Goal: Task Accomplishment & Management: Use online tool/utility

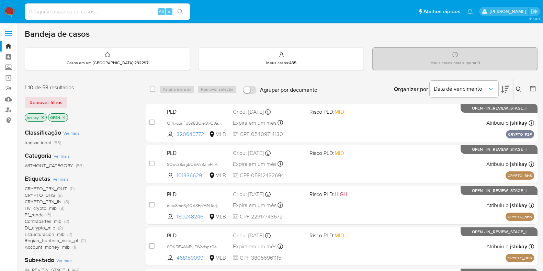
click at [533, 89] on icon at bounding box center [532, 88] width 7 height 7
click at [535, 88] on icon at bounding box center [532, 88] width 7 height 7
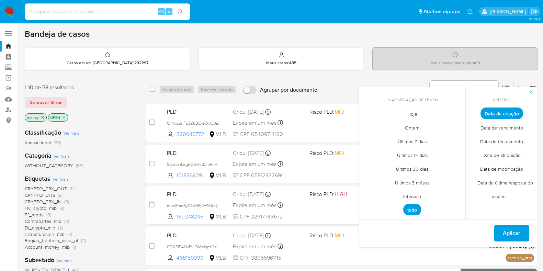
click at [410, 194] on span "Intervalo" at bounding box center [412, 196] width 32 height 14
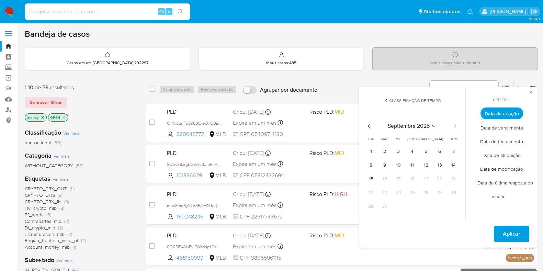
click at [367, 126] on icon "Mes anterior" at bounding box center [369, 126] width 8 height 8
click at [425, 150] on button "1" at bounding box center [425, 151] width 11 height 11
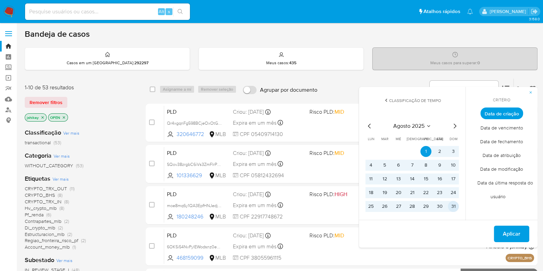
click at [454, 207] on button "31" at bounding box center [453, 206] width 11 height 11
click at [508, 233] on span "Aplicar" at bounding box center [511, 233] width 18 height 15
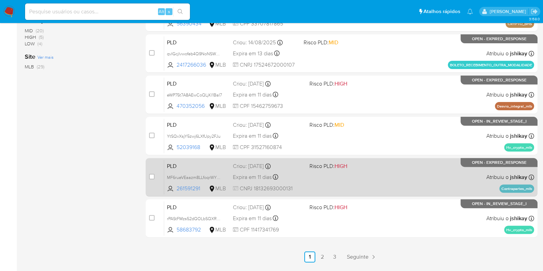
scroll to position [295, 0]
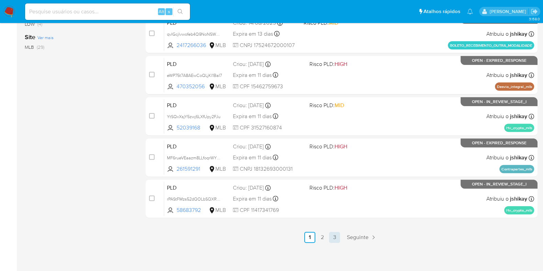
click at [333, 238] on link "3" at bounding box center [334, 237] width 11 height 11
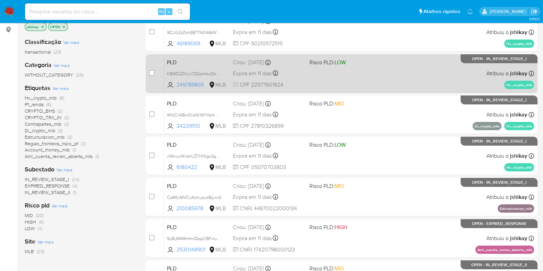
scroll to position [254, 0]
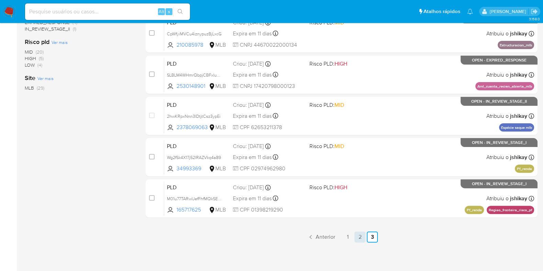
click at [358, 237] on link "2" at bounding box center [359, 236] width 11 height 11
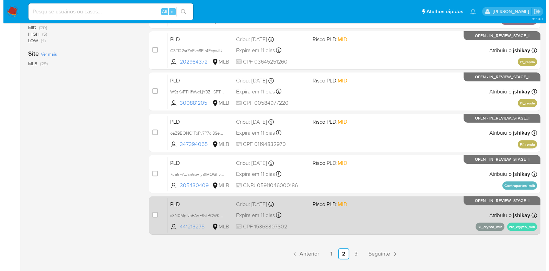
scroll to position [37, 0]
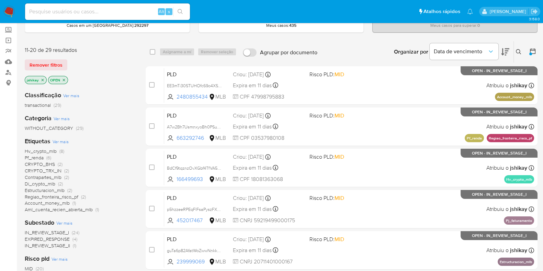
click at [62, 143] on span "Ver mais" at bounding box center [61, 141] width 16 height 6
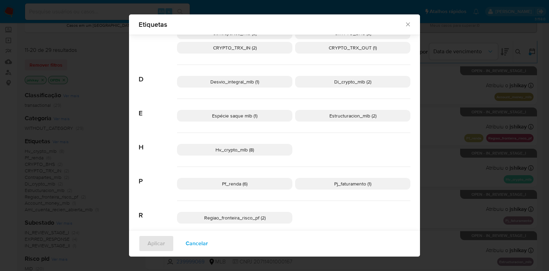
scroll to position [106, 0]
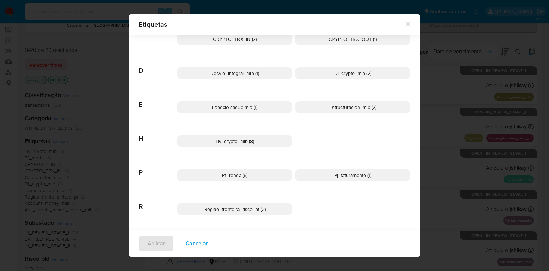
click at [254, 176] on p "Pf_renda (6)" at bounding box center [234, 175] width 115 height 12
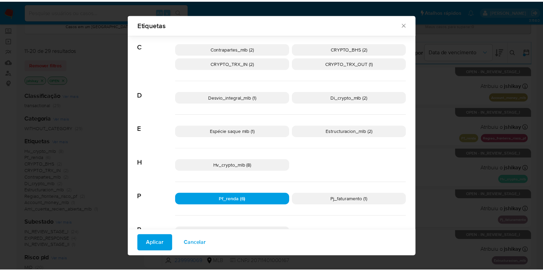
scroll to position [0, 0]
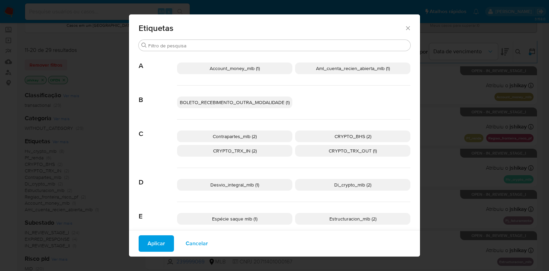
click at [327, 136] on p "CRYPTO_BHS (2)" at bounding box center [352, 136] width 115 height 12
click at [265, 145] on p "CRYPTO_TRX_IN (2)" at bounding box center [234, 151] width 115 height 12
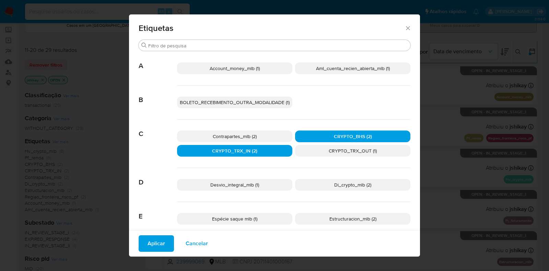
click at [319, 151] on p "CRYPTO_TRX_OUT (1)" at bounding box center [352, 151] width 115 height 12
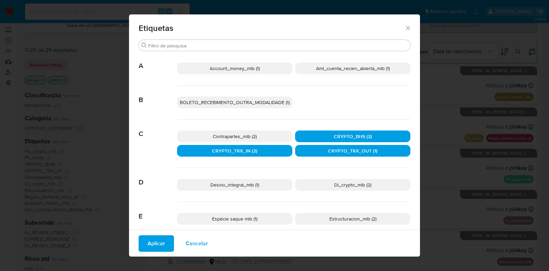
click at [151, 243] on span "Aplicar" at bounding box center [157, 243] width 18 height 15
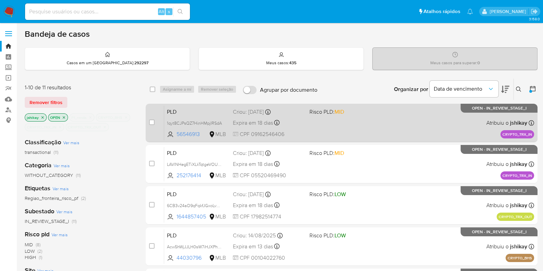
click at [409, 117] on div "PLD 1qyt8CJPsQZ7HinHMpjIRSdA 56546913 MLB Risco PLD: MID Criou: 19/08/2025 Crio…" at bounding box center [349, 122] width 370 height 35
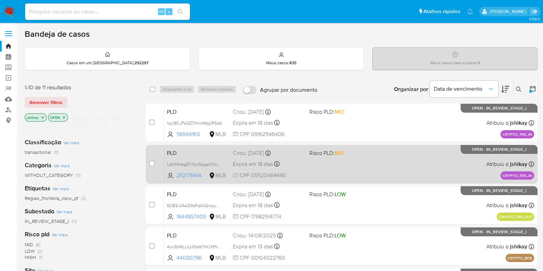
click at [410, 157] on div "PLD LAVlNHegETiXLkTqtgeVOUbh 252176414 MLB Risco PLD: MID Criou: 19/08/2025 Cri…" at bounding box center [349, 164] width 370 height 35
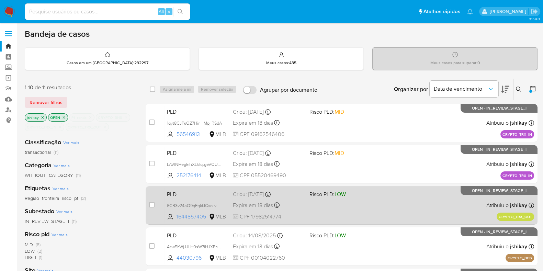
click at [400, 196] on div "PLD 6CB3v24aO9qFqkfJGxoLv7HB 1644857405 MLB Risco PLD: LOW Criou: 19/08/2025 Cr…" at bounding box center [349, 205] width 370 height 35
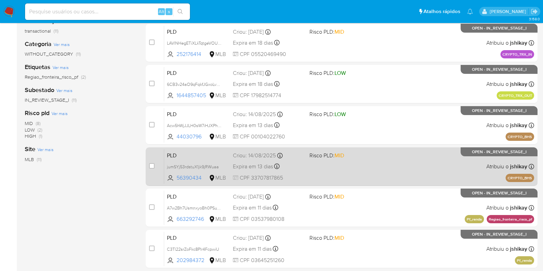
scroll to position [129, 0]
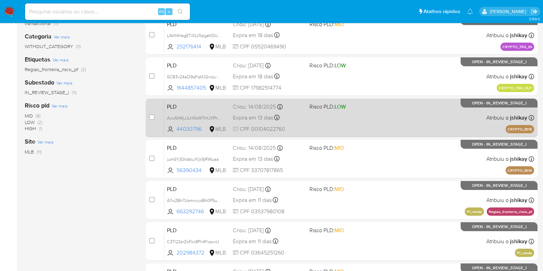
click at [388, 125] on div "PLD Acw5hWjJJLH0sW7iHJXPhhbC 44030796 MLB Risco PLD: LOW Criou: 14/08/2025 Crio…" at bounding box center [349, 117] width 370 height 35
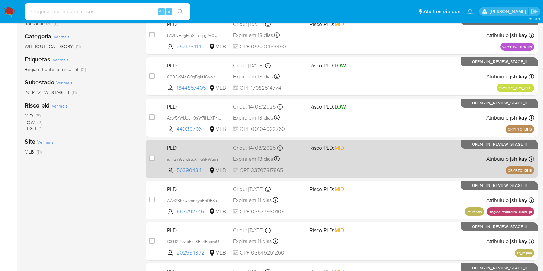
click at [385, 158] on div "PLD jumSYj53rdstuX1jk9jRWuaa 56390434 MLB Risco PLD: MID Criou: 14/08/2025 Crio…" at bounding box center [349, 158] width 370 height 35
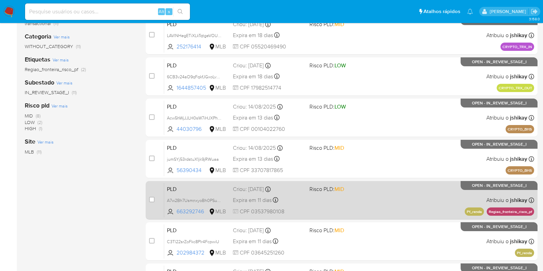
click at [384, 187] on div "PLD A7w2Bh7UsmnxyoBh0PSus3hy 663292746 MLB Risco PLD: MID Criou: 12/08/2025 Cri…" at bounding box center [349, 200] width 370 height 35
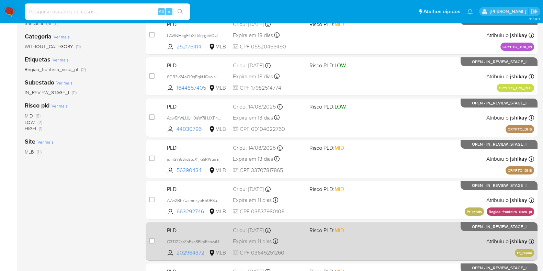
click at [384, 225] on div "PLD C3Tl22srZoFkc8Plr4FcpwiU 202984372 MLB Risco PLD: MID Criou: 12/08/2025 Cri…" at bounding box center [349, 241] width 370 height 35
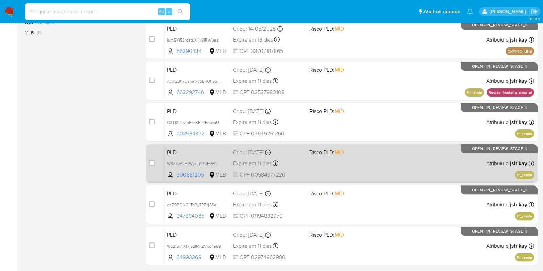
scroll to position [257, 0]
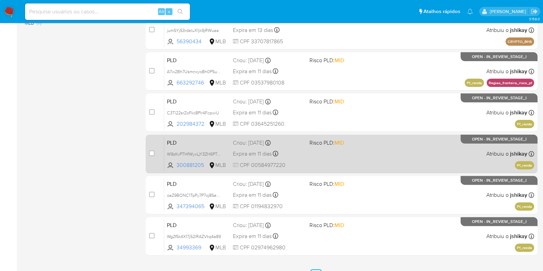
click at [373, 154] on div "PLD W9zKvPTHfWyxLjY3ZH6PTubX 300881205 MLB Risco PLD: MID Criou: 12/08/2025 Cri…" at bounding box center [349, 153] width 370 height 35
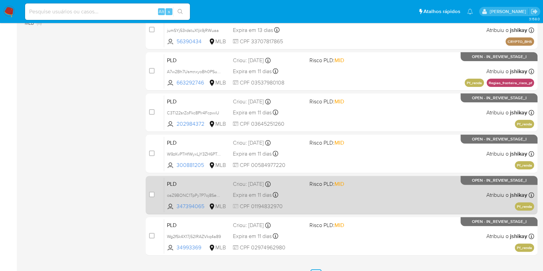
click at [372, 195] on div "PLD oaZ9BONC1TpPy7P7oj8Se7wF 347394065 MLB Risco PLD: MID Criou: 12/08/2025 Cri…" at bounding box center [349, 194] width 370 height 35
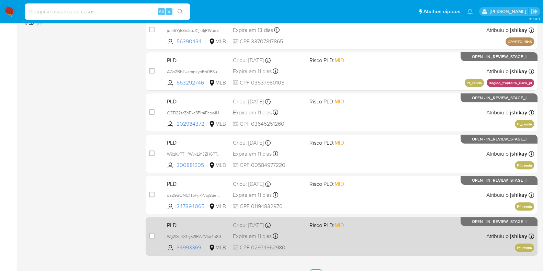
click at [370, 219] on div "PLD Wg2fSk4X17j52IRAZVkq4a89 34993369 MLB Risco PLD: MID Criou: 12/08/2025 Crio…" at bounding box center [349, 236] width 370 height 35
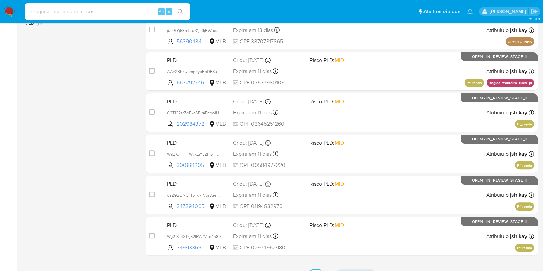
scroll to position [295, 0]
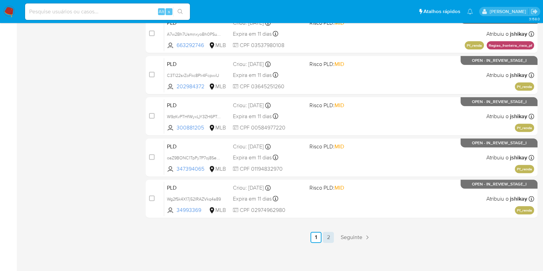
click at [329, 238] on link "2" at bounding box center [328, 237] width 11 height 11
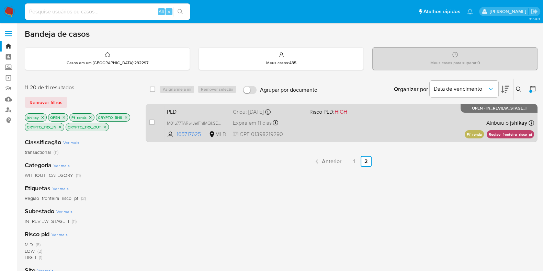
click at [354, 109] on span "Risco PLD: HIGH" at bounding box center [344, 111] width 71 height 9
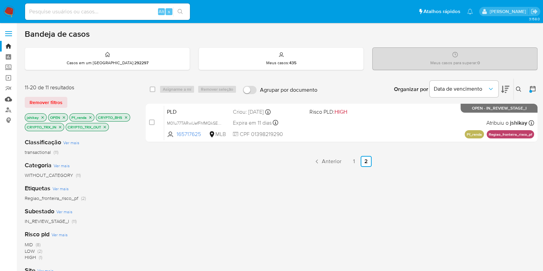
click at [11, 99] on link "Mulan" at bounding box center [41, 99] width 82 height 11
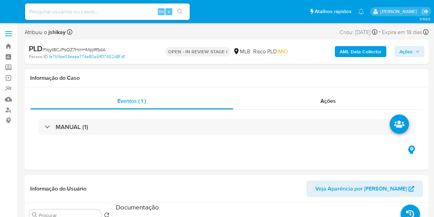
select select "10"
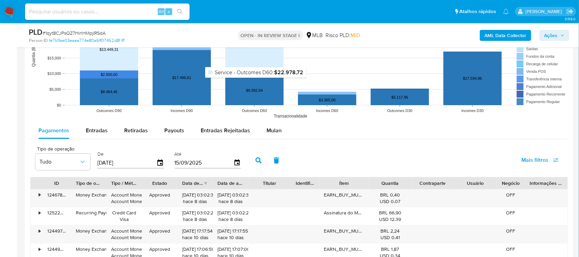
scroll to position [643, 0]
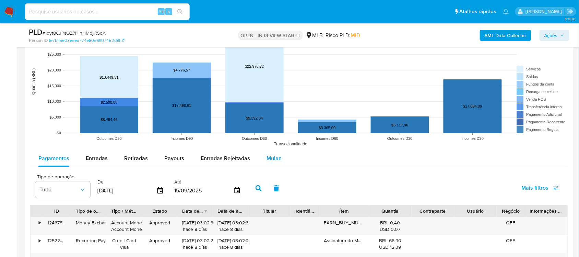
click at [275, 154] on div "Mulan" at bounding box center [274, 158] width 15 height 16
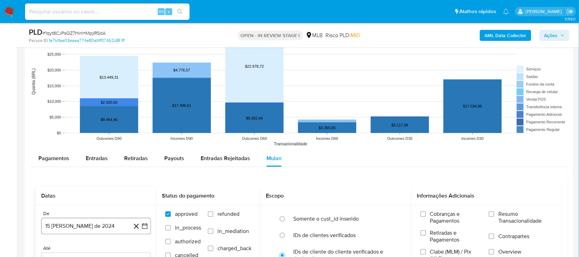
click at [146, 216] on icon "button" at bounding box center [144, 225] width 7 height 7
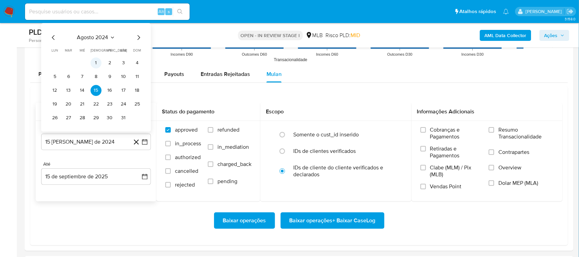
scroll to position [729, 0]
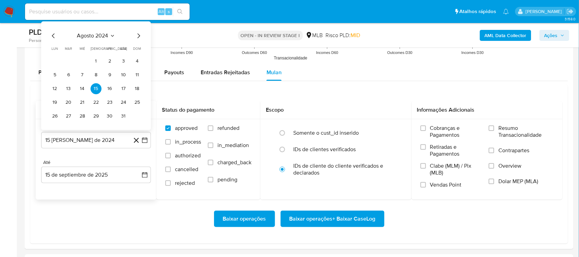
click at [98, 34] on span "agosto 2024" at bounding box center [92, 35] width 31 height 7
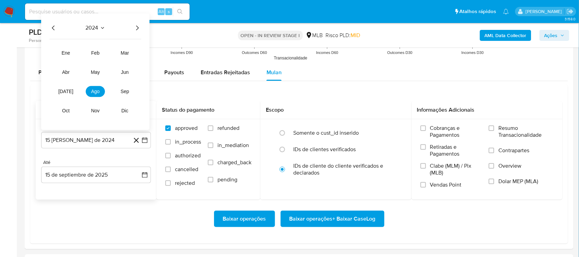
click at [137, 25] on icon "Año siguiente" at bounding box center [137, 28] width 8 height 8
click at [66, 90] on span "[DATE]" at bounding box center [65, 91] width 15 height 5
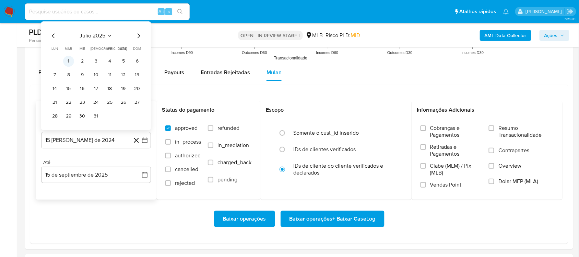
click at [69, 59] on button "1" at bounding box center [68, 61] width 11 height 11
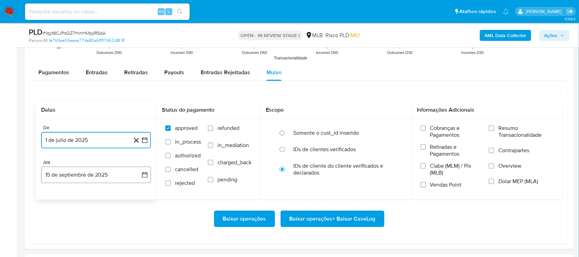
click at [147, 182] on button "15 de septiembre de 2025" at bounding box center [96, 174] width 110 height 16
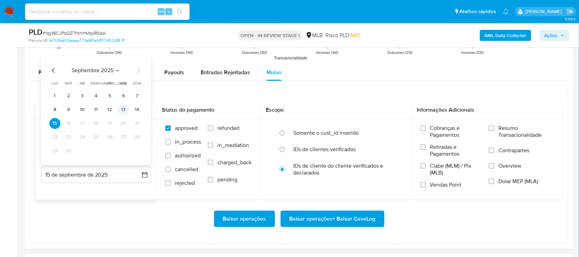
click at [124, 111] on button "13" at bounding box center [123, 109] width 11 height 11
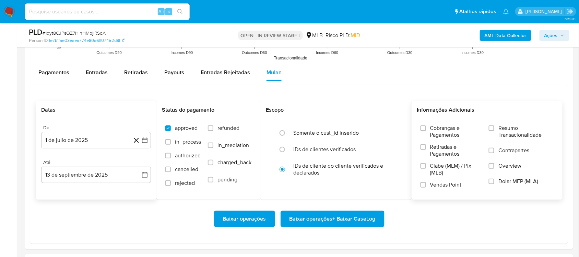
click at [434, 128] on span "Resumo Transacionalidade" at bounding box center [526, 132] width 55 height 14
click at [434, 128] on input "Resumo Transacionalidade" at bounding box center [491, 127] width 5 height 5
click at [315, 214] on span "Baixar operações + Baixar CaseLog" at bounding box center [333, 218] width 86 height 15
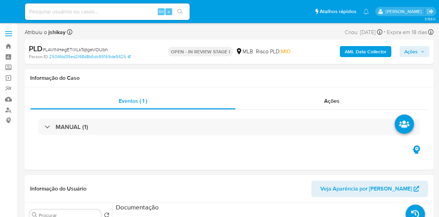
select select "10"
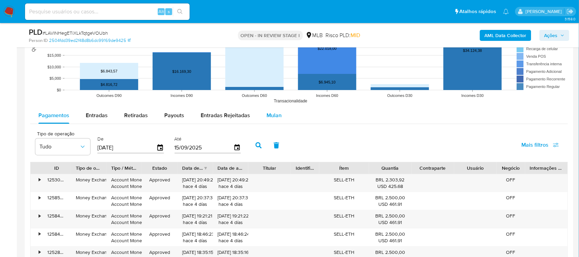
click at [270, 111] on div "Mulan" at bounding box center [274, 115] width 15 height 16
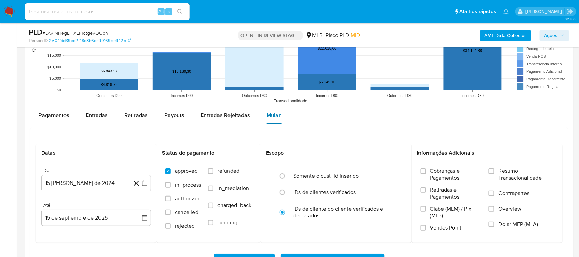
scroll to position [772, 0]
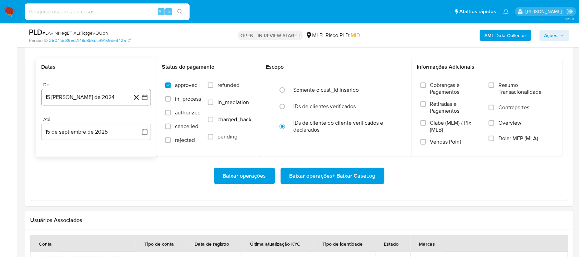
click at [142, 100] on icon "button" at bounding box center [144, 97] width 7 height 7
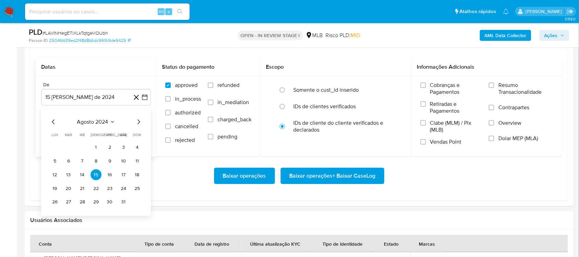
click at [101, 123] on span "agosto 2024" at bounding box center [92, 121] width 31 height 7
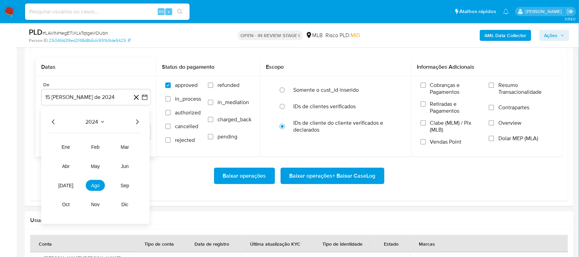
click at [136, 119] on icon "Año siguiente" at bounding box center [137, 121] width 8 height 8
click at [62, 184] on button "[DATE]" at bounding box center [65, 184] width 19 height 11
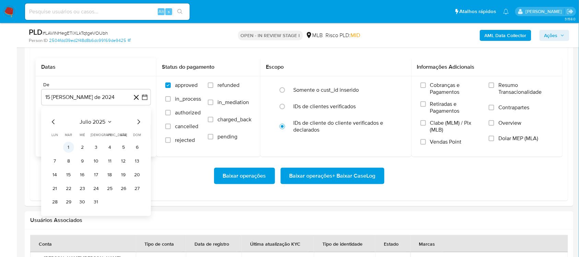
click at [69, 150] on button "1" at bounding box center [68, 146] width 11 height 11
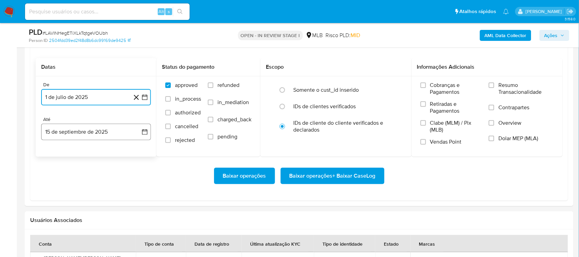
click at [146, 131] on icon "button" at bounding box center [144, 131] width 5 height 5
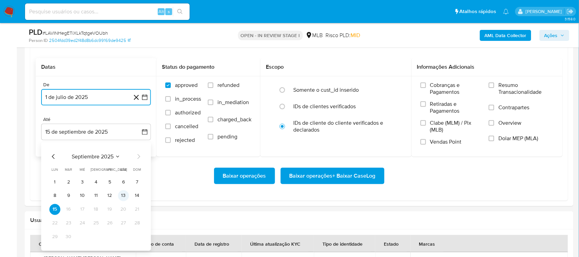
click at [125, 197] on button "13" at bounding box center [123, 195] width 11 height 11
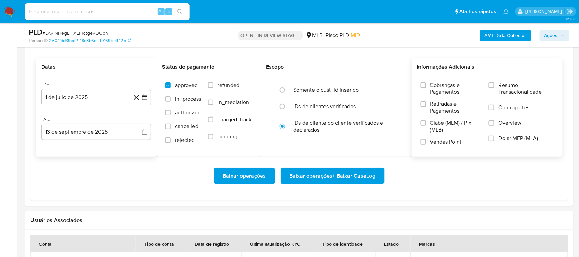
drag, startPoint x: 521, startPoint y: 94, endPoint x: 450, endPoint y: 114, distance: 73.2
click at [439, 94] on span "Resumo Transacionalidade" at bounding box center [526, 89] width 55 height 14
click at [439, 83] on span "Resumo Transacionalidade" at bounding box center [526, 89] width 55 height 14
click at [439, 83] on input "Resumo Transacionalidade" at bounding box center [491, 84] width 5 height 5
click at [347, 174] on span "Baixar operações + Baixar CaseLog" at bounding box center [333, 175] width 86 height 15
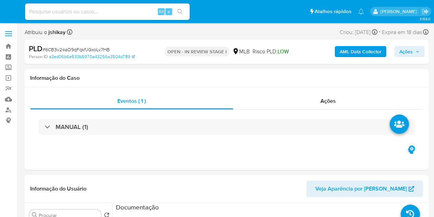
select select "10"
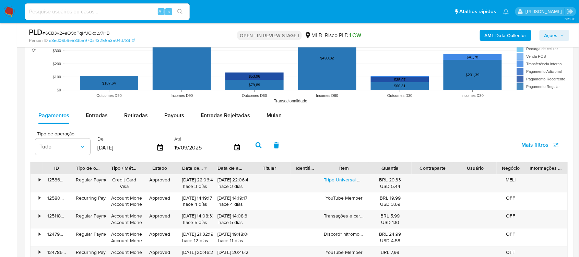
scroll to position [729, 0]
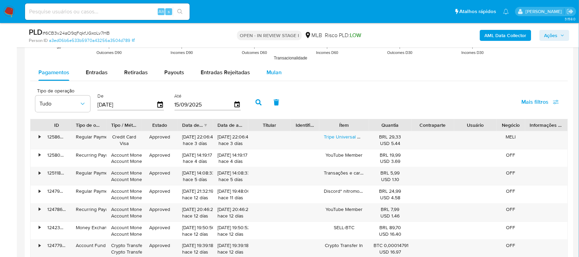
click at [278, 71] on span "Mulan" at bounding box center [274, 72] width 15 height 8
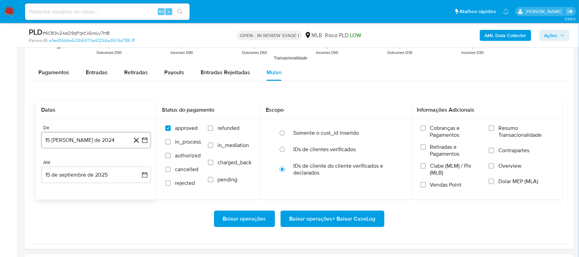
click at [147, 143] on icon "button" at bounding box center [144, 140] width 7 height 7
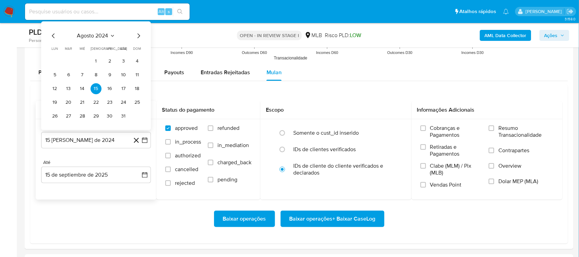
click at [108, 38] on span "agosto 2024" at bounding box center [92, 35] width 31 height 7
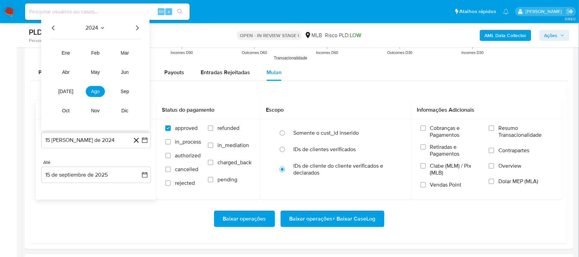
click at [134, 28] on div "2024" at bounding box center [95, 28] width 92 height 8
click at [138, 30] on icon "Año siguiente" at bounding box center [137, 28] width 8 height 8
click at [58, 93] on button "[DATE]" at bounding box center [65, 91] width 19 height 11
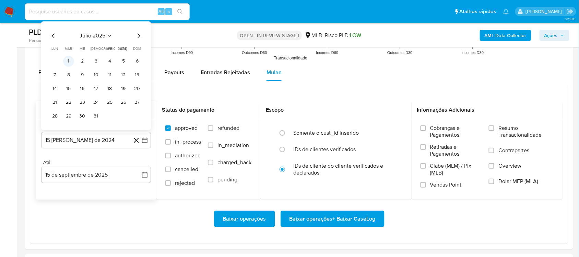
click at [66, 64] on button "1" at bounding box center [68, 61] width 11 height 11
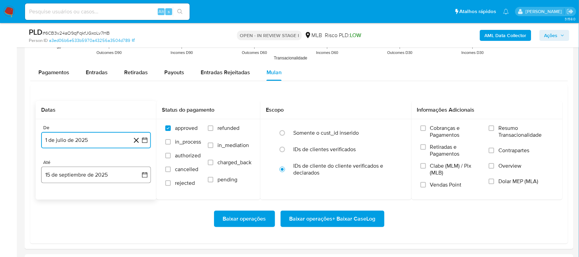
click at [145, 172] on icon "button" at bounding box center [144, 174] width 7 height 7
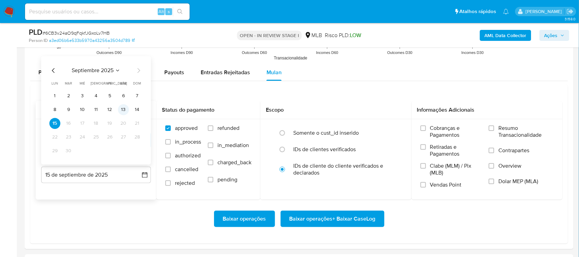
click at [124, 109] on button "13" at bounding box center [123, 109] width 11 height 11
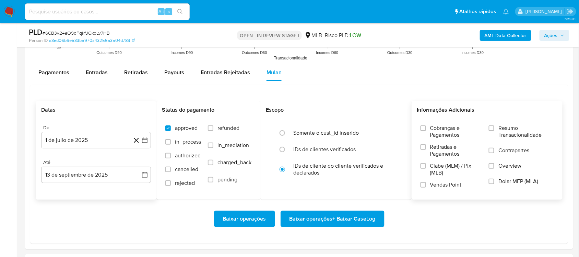
click at [434, 133] on span "Resumo Transacionalidade" at bounding box center [526, 132] width 55 height 14
click at [434, 131] on input "Resumo Transacionalidade" at bounding box center [491, 127] width 5 height 5
click at [317, 216] on span "Baixar operações + Baixar CaseLog" at bounding box center [333, 218] width 86 height 15
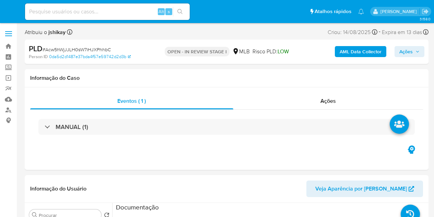
select select "10"
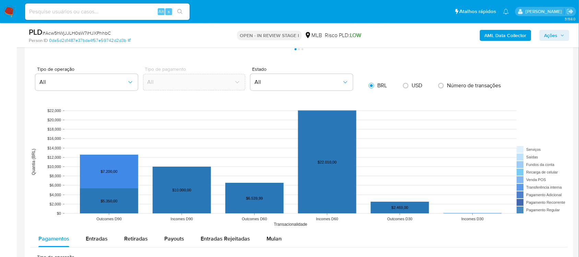
scroll to position [729, 0]
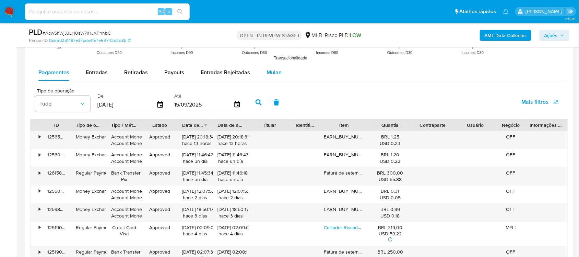
click at [268, 75] on span "Mulan" at bounding box center [274, 72] width 15 height 8
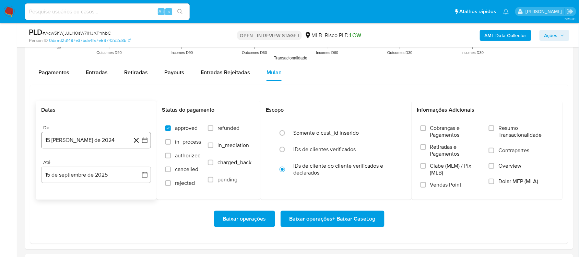
click at [146, 141] on icon "button" at bounding box center [144, 140] width 7 height 7
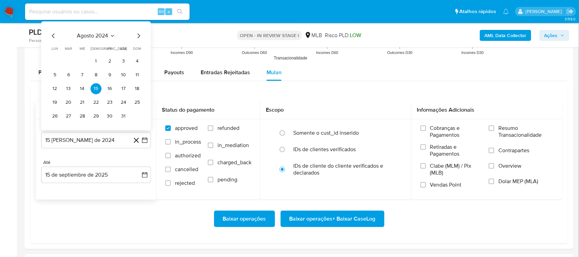
click at [97, 36] on span "agosto 2024" at bounding box center [92, 35] width 31 height 7
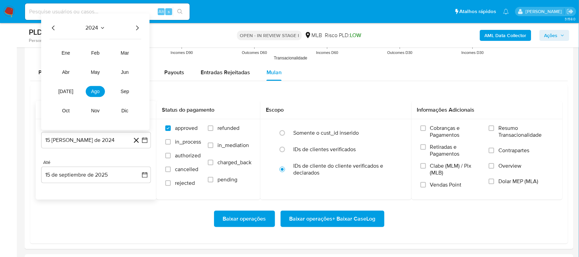
click at [138, 30] on icon "Año siguiente" at bounding box center [137, 27] width 3 height 5
click at [67, 88] on button "[DATE]" at bounding box center [65, 91] width 19 height 11
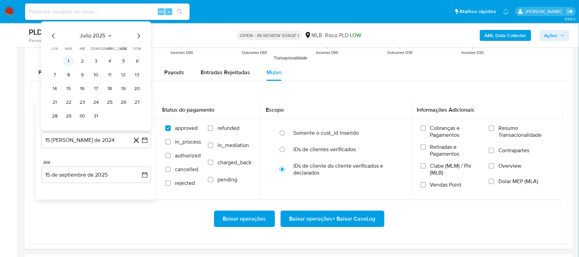
click at [67, 62] on button "1" at bounding box center [68, 61] width 11 height 11
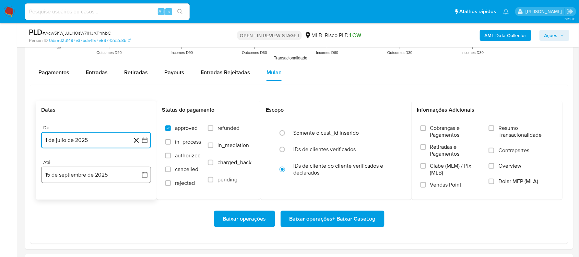
click at [148, 175] on button "15 de septiembre de 2025" at bounding box center [96, 174] width 110 height 16
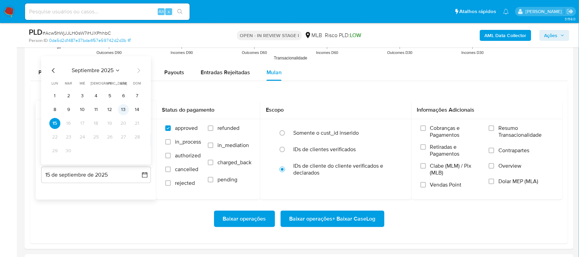
click at [123, 108] on button "13" at bounding box center [123, 109] width 11 height 11
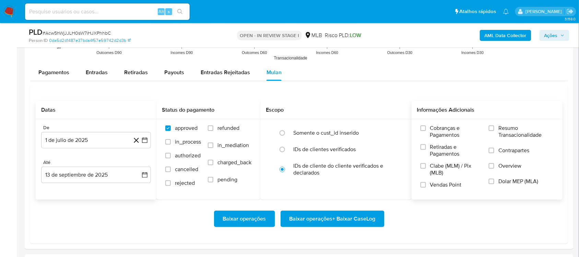
click at [434, 123] on div "Cobranças e Pagamentos Retiradas e Pagamentos Clabe (MLM) / Pix (MLB) Vendas Po…" at bounding box center [487, 159] width 151 height 80
click at [434, 137] on span "Resumo Transacionalidade" at bounding box center [526, 132] width 55 height 14
click at [434, 131] on input "Resumo Transacionalidade" at bounding box center [491, 127] width 5 height 5
click at [317, 216] on span "Baixar operações + Baixar CaseLog" at bounding box center [333, 218] width 86 height 15
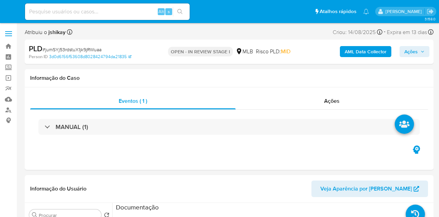
select select "10"
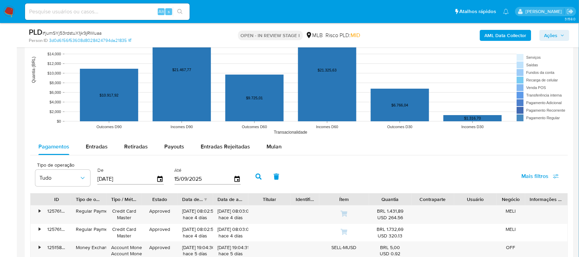
click at [272, 132] on rect at bounding box center [299, 69] width 538 height 137
drag, startPoint x: 272, startPoint y: 141, endPoint x: 258, endPoint y: 129, distance: 19.0
click at [273, 141] on div "Mulan" at bounding box center [274, 146] width 15 height 16
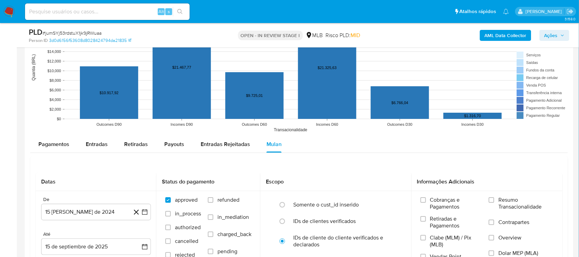
scroll to position [729, 0]
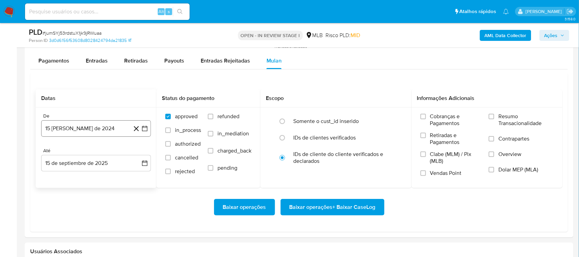
click at [142, 121] on button "[DATE]" at bounding box center [96, 128] width 110 height 16
click at [105, 150] on span "agosto 2024" at bounding box center [92, 153] width 31 height 7
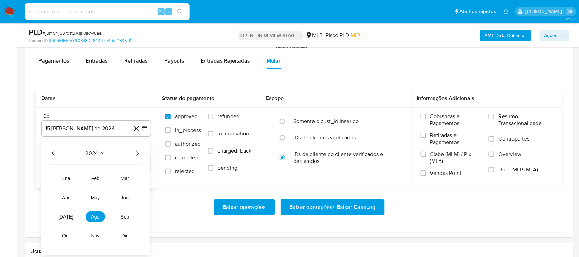
click at [136, 150] on icon "Año siguiente" at bounding box center [137, 153] width 8 height 8
click at [63, 216] on span "[DATE]" at bounding box center [65, 216] width 15 height 5
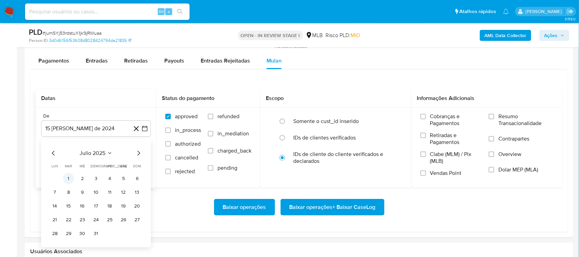
click at [73, 178] on button "1" at bounding box center [68, 178] width 11 height 11
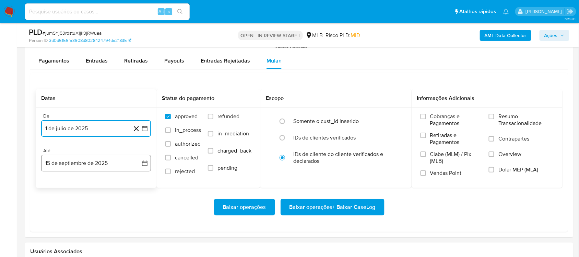
click at [150, 162] on button "15 de septiembre de 2025" at bounding box center [96, 163] width 110 height 16
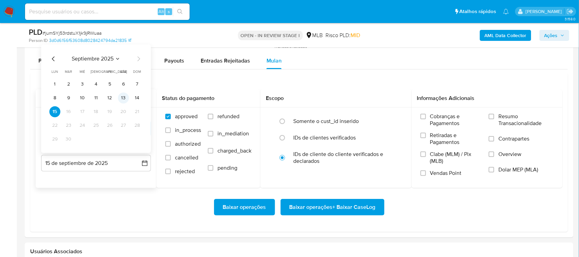
click at [120, 97] on button "13" at bounding box center [123, 97] width 11 height 11
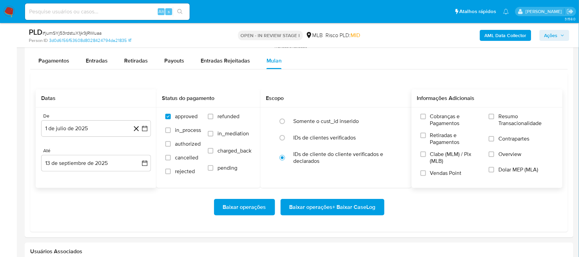
click at [439, 115] on span "Resumo Transacionalidade" at bounding box center [526, 120] width 55 height 14
click at [439, 115] on input "Resumo Transacionalidade" at bounding box center [491, 116] width 5 height 5
click at [328, 210] on span "Baixar operações + Baixar CaseLog" at bounding box center [333, 206] width 86 height 15
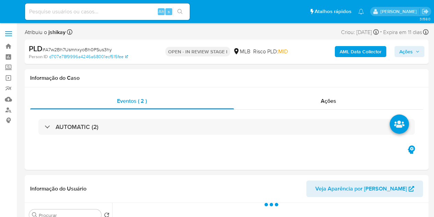
select select "10"
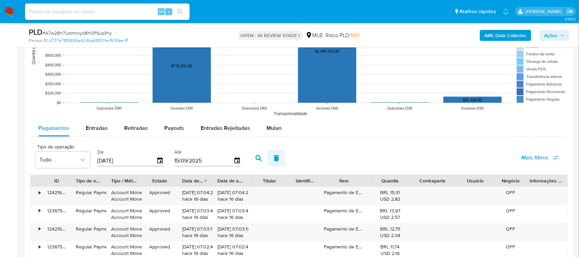
scroll to position [686, 0]
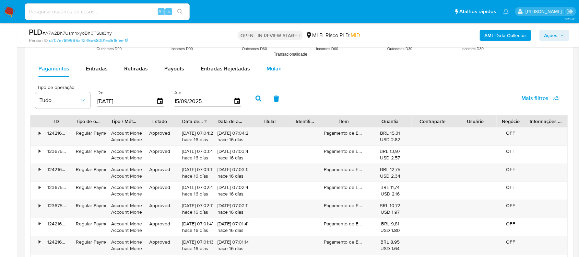
click at [269, 67] on span "Mulan" at bounding box center [274, 69] width 15 height 8
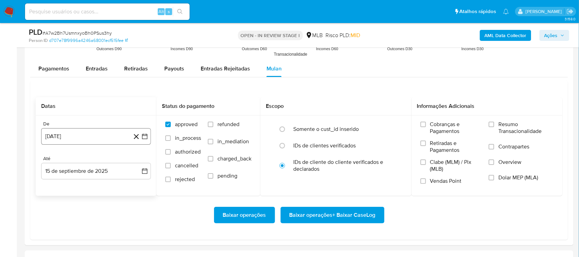
click at [147, 130] on button "15 [PERSON_NAME] de 2024" at bounding box center [96, 136] width 110 height 16
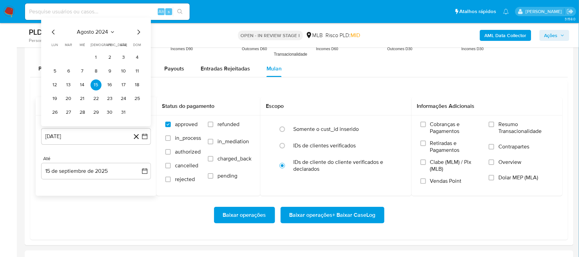
click at [110, 37] on div "agosto 2024 agosto 2024 lun lunes mar martes mié miércoles jue jueves vie viern…" at bounding box center [95, 73] width 93 height 90
click at [112, 24] on div "agosto 2024 agosto 2024 lun lunes mar martes mié miércoles jue jueves vie viern…" at bounding box center [96, 72] width 110 height 108
click at [111, 30] on icon "Seleccionar mes y año" at bounding box center [112, 31] width 5 height 5
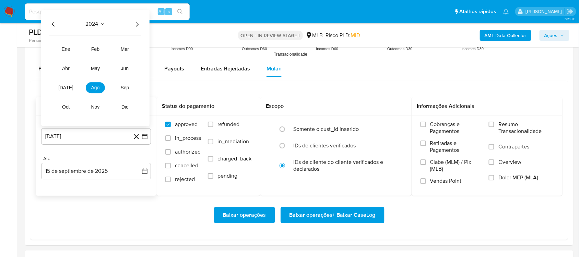
click at [136, 22] on icon "Año siguiente" at bounding box center [137, 24] width 8 height 8
click at [62, 88] on button "[DATE]" at bounding box center [65, 87] width 19 height 11
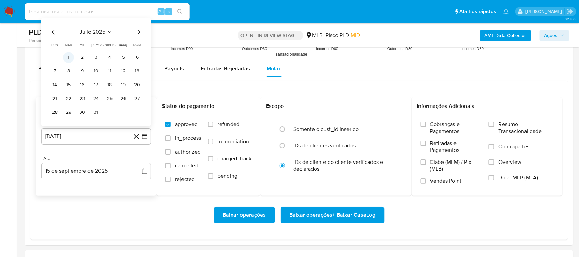
click at [69, 59] on button "1" at bounding box center [68, 57] width 11 height 11
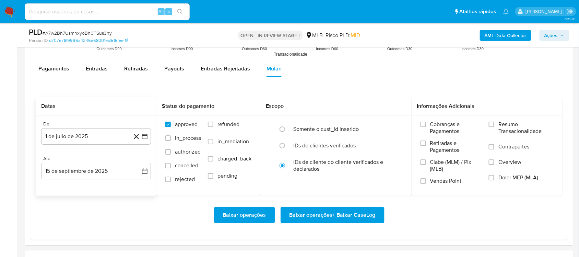
click at [151, 167] on div "De 1 de julio de 2025 1-07-2025 Até 15 de septiembre de 2025 15-09-2025" at bounding box center [96, 155] width 121 height 80
click at [147, 168] on icon "button" at bounding box center [144, 170] width 7 height 7
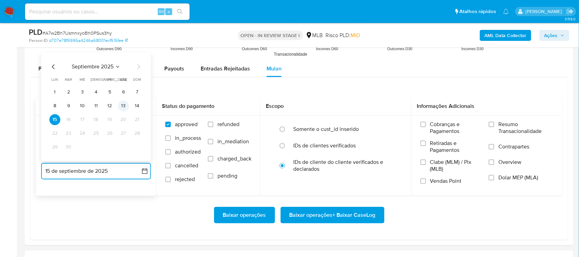
click at [126, 105] on button "13" at bounding box center [123, 105] width 11 height 11
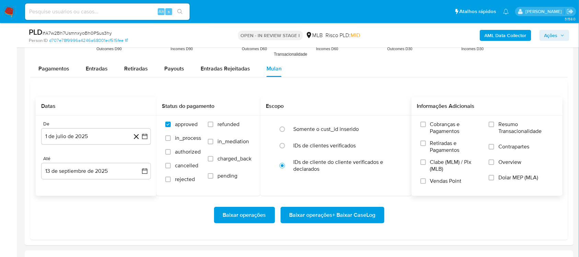
click at [434, 132] on span "Resumo Transacionalidade" at bounding box center [526, 128] width 55 height 14
click at [434, 127] on input "Resumo Transacionalidade" at bounding box center [491, 123] width 5 height 5
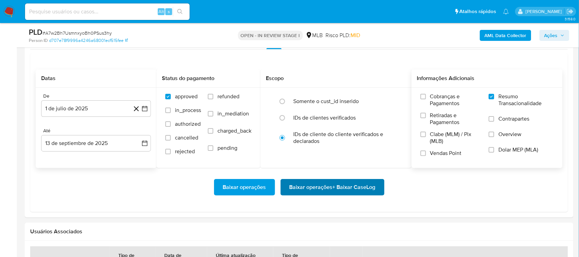
scroll to position [729, 0]
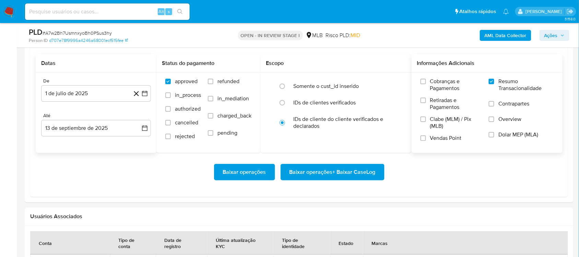
click at [320, 171] on span "Baixar operações + Baixar CaseLog" at bounding box center [333, 171] width 86 height 15
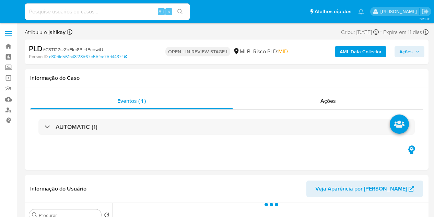
select select "10"
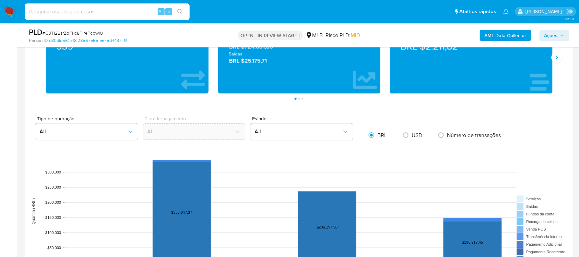
scroll to position [558, 0]
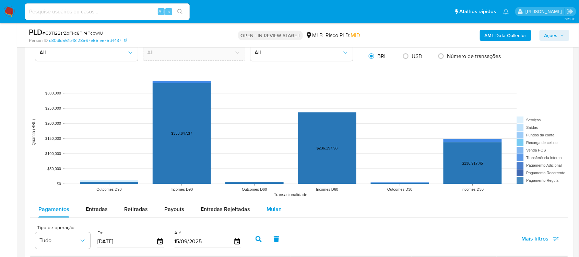
click at [275, 213] on span "Mulan" at bounding box center [274, 209] width 15 height 8
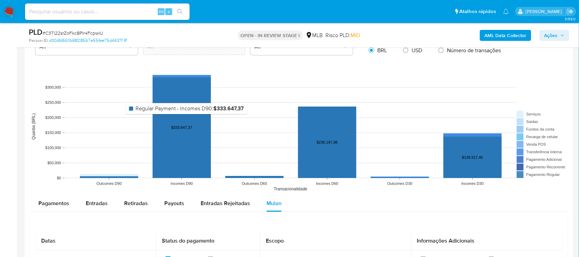
scroll to position [643, 0]
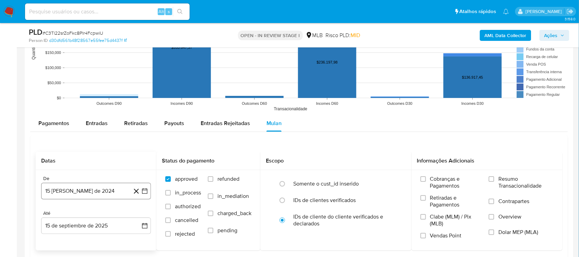
click at [143, 190] on icon "button" at bounding box center [144, 190] width 5 height 5
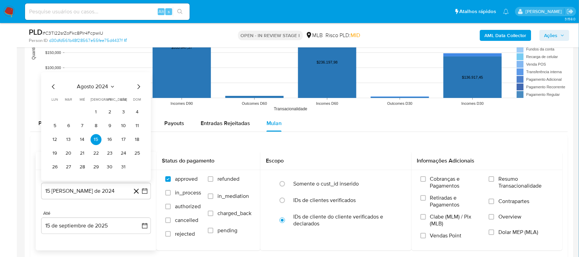
click at [98, 84] on span "agosto 2024" at bounding box center [92, 86] width 31 height 7
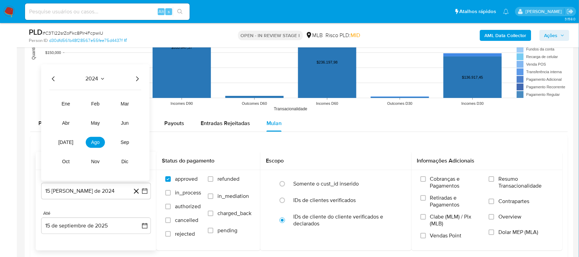
click at [136, 77] on icon "Año siguiente" at bounding box center [137, 78] width 8 height 8
click at [64, 145] on button "[DATE]" at bounding box center [65, 142] width 19 height 11
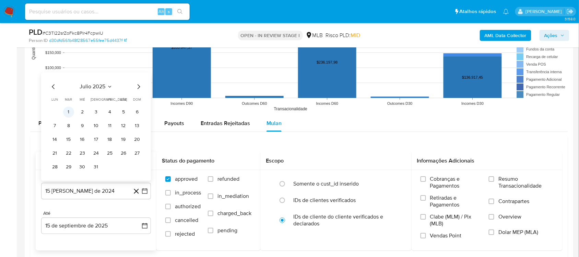
click at [71, 111] on button "1" at bounding box center [68, 111] width 11 height 11
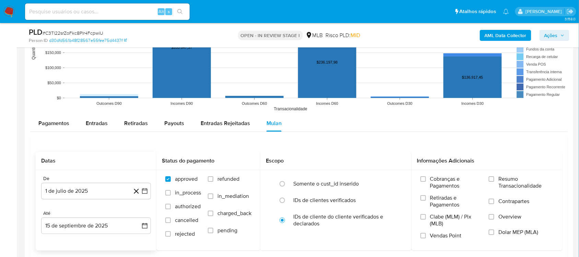
click at [154, 216] on div "De [DATE] [DATE] Até [DATE] [DATE]" at bounding box center [96, 210] width 121 height 80
click at [141, 216] on button "15 de septiembre de 2025" at bounding box center [96, 225] width 110 height 16
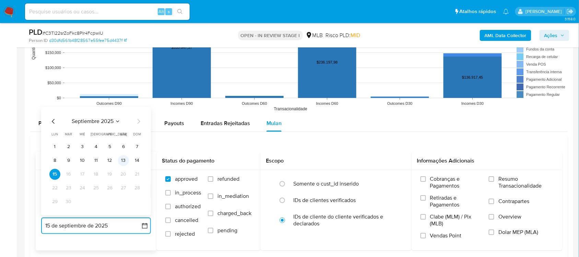
click at [126, 159] on button "13" at bounding box center [123, 160] width 11 height 11
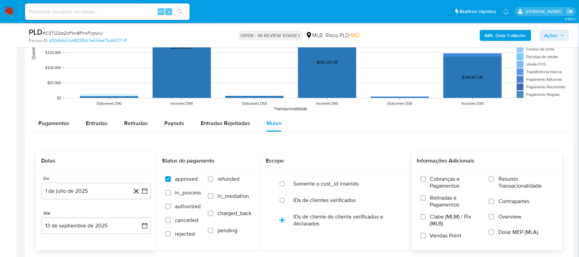
click at [434, 171] on div "Cobranças e Pagamentos Retiradas e Pagamentos Clabe (MLM) / Pix (MLB) Vendas Po…" at bounding box center [487, 210] width 151 height 80
click at [434, 177] on input "Resumo Transacionalidade" at bounding box center [491, 178] width 5 height 5
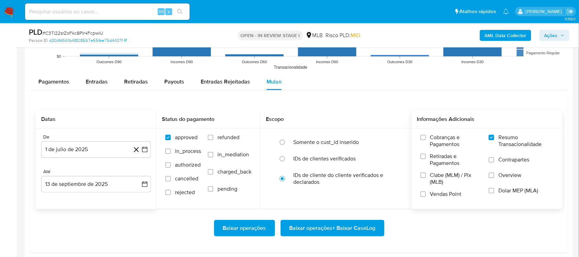
scroll to position [729, 0]
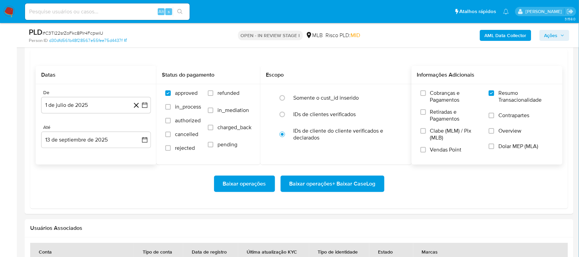
click at [312, 175] on div "Baixar operações Baixar operações + Baixar CaseLog" at bounding box center [299, 183] width 527 height 38
click at [318, 176] on span "Baixar operações + Baixar CaseLog" at bounding box center [333, 183] width 86 height 15
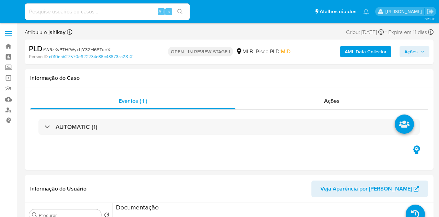
select select "10"
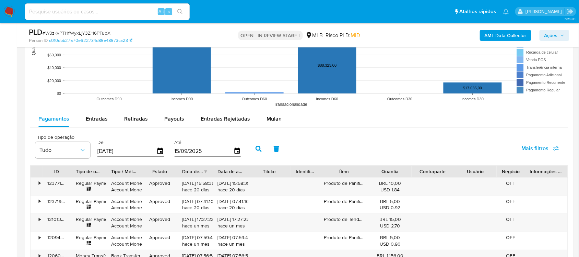
scroll to position [686, 0]
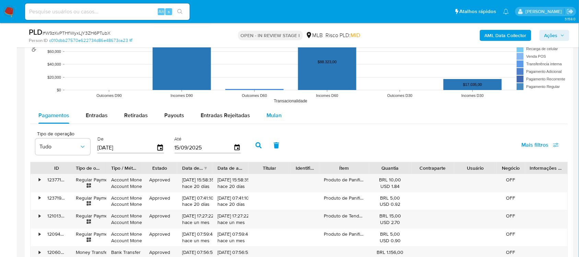
click at [274, 118] on span "Mulan" at bounding box center [274, 115] width 15 height 8
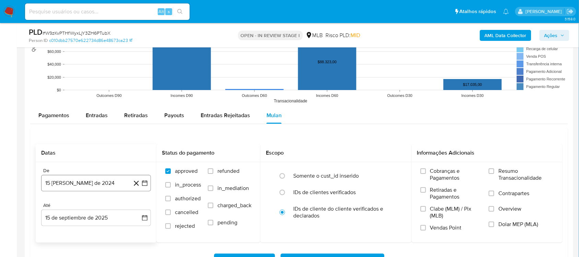
click at [146, 182] on icon "button" at bounding box center [144, 182] width 7 height 7
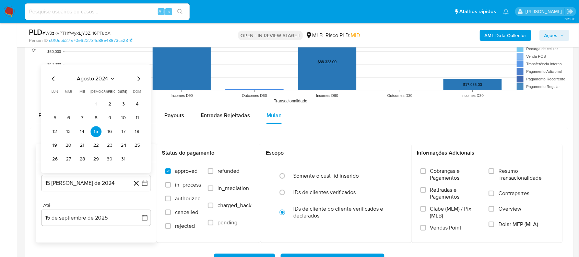
click at [105, 77] on span "agosto 2024" at bounding box center [92, 78] width 31 height 7
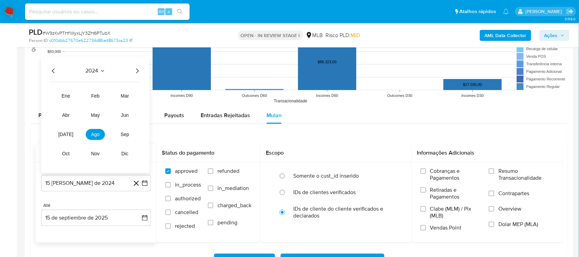
click at [135, 75] on icon "Año siguiente" at bounding box center [137, 71] width 8 height 8
click at [71, 133] on button "[DATE]" at bounding box center [65, 134] width 19 height 11
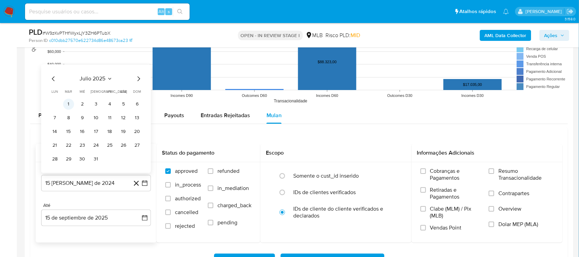
click at [71, 103] on button "1" at bounding box center [68, 103] width 11 height 11
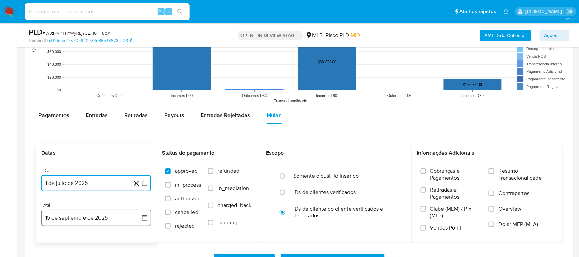
click at [143, 212] on button "15 de septiembre de 2025" at bounding box center [96, 217] width 110 height 16
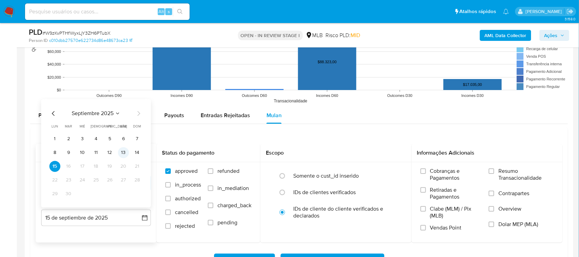
click at [122, 151] on button "13" at bounding box center [123, 152] width 11 height 11
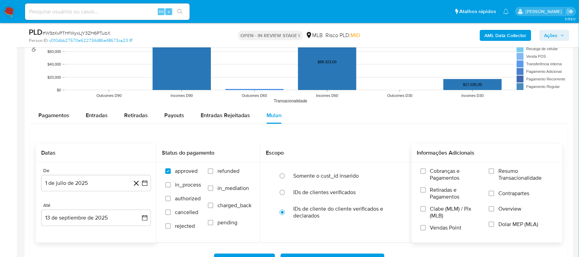
click at [439, 177] on span "Resumo Transacionalidade" at bounding box center [526, 174] width 55 height 14
click at [439, 174] on input "Resumo Transacionalidade" at bounding box center [491, 170] width 5 height 5
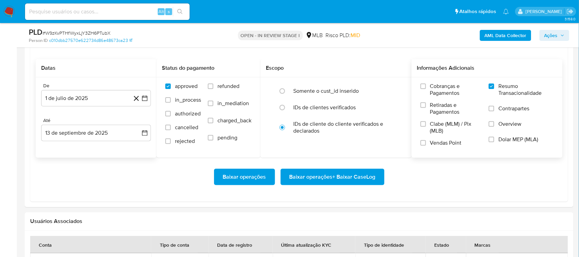
scroll to position [772, 0]
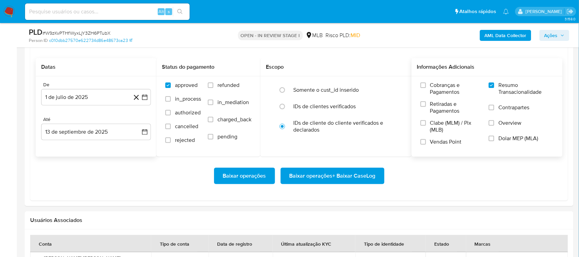
click at [304, 173] on span "Baixar operações + Baixar CaseLog" at bounding box center [333, 175] width 86 height 15
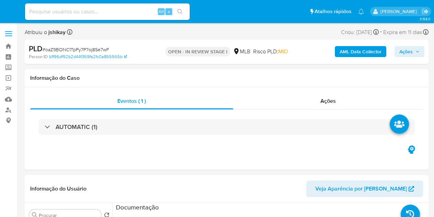
select select "10"
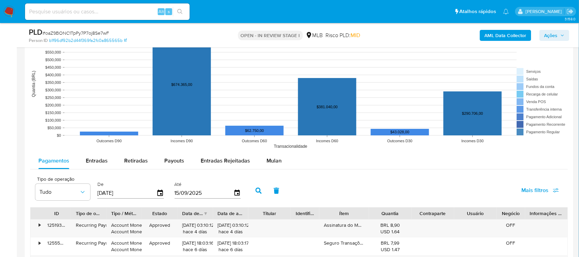
scroll to position [643, 0]
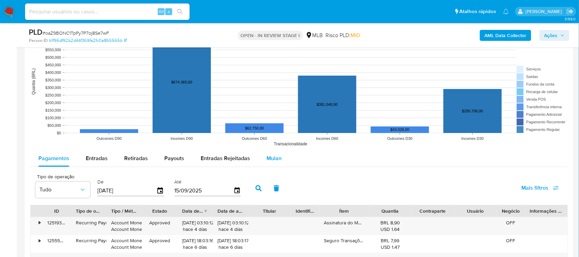
click at [276, 153] on div "Mulan" at bounding box center [274, 158] width 15 height 16
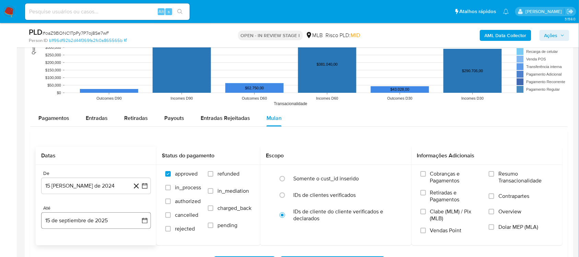
scroll to position [772, 0]
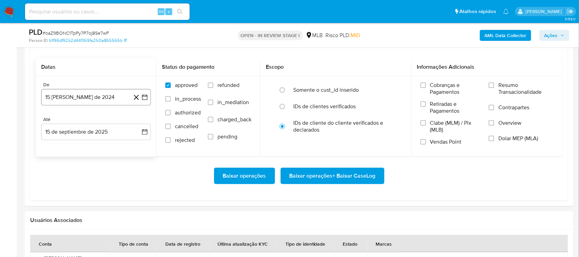
click at [144, 98] on icon "button" at bounding box center [144, 97] width 7 height 7
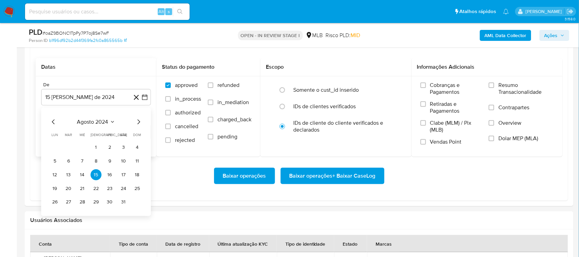
click at [94, 119] on span "agosto 2024" at bounding box center [92, 121] width 31 height 7
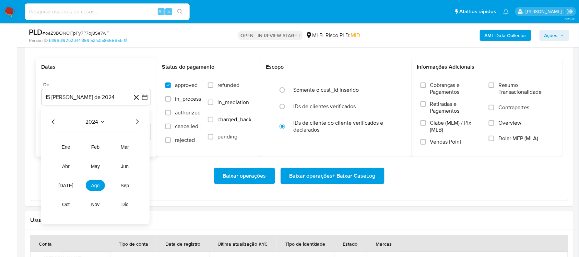
click at [137, 122] on icon "Año siguiente" at bounding box center [137, 121] width 8 height 8
click at [67, 187] on span "[DATE]" at bounding box center [65, 184] width 15 height 5
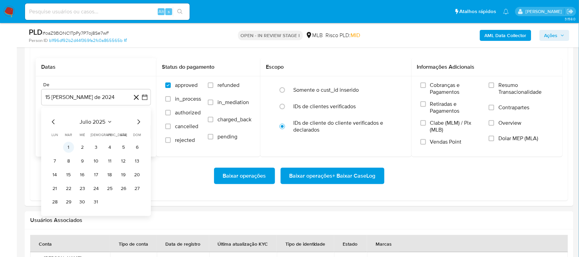
click at [66, 148] on button "1" at bounding box center [68, 146] width 11 height 11
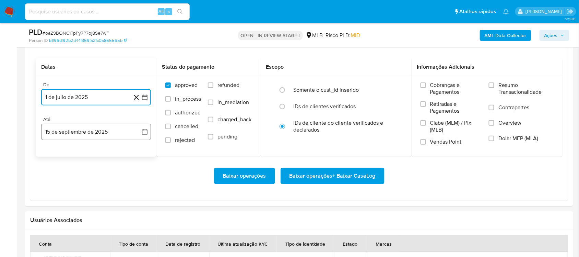
click at [147, 130] on icon "button" at bounding box center [144, 131] width 5 height 5
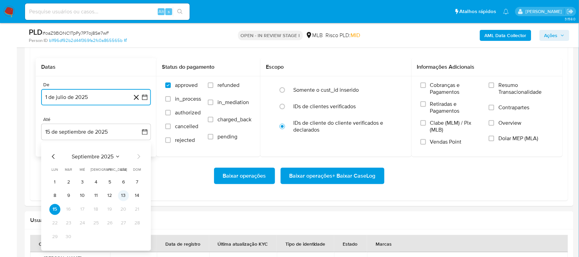
click at [123, 197] on button "13" at bounding box center [123, 195] width 11 height 11
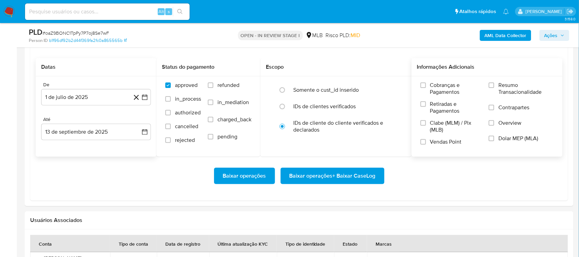
click at [434, 90] on span "Resumo Transacionalidade" at bounding box center [526, 89] width 55 height 14
click at [434, 88] on input "Resumo Transacionalidade" at bounding box center [491, 84] width 5 height 5
click at [329, 175] on span "Baixar operações + Baixar CaseLog" at bounding box center [333, 175] width 86 height 15
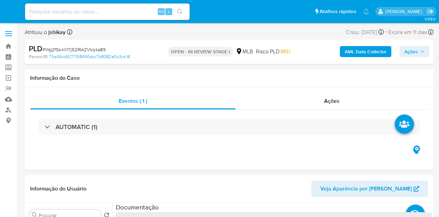
select select "10"
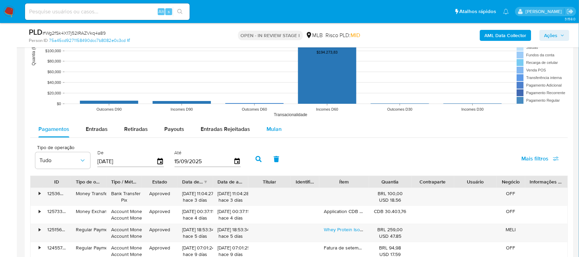
scroll to position [686, 0]
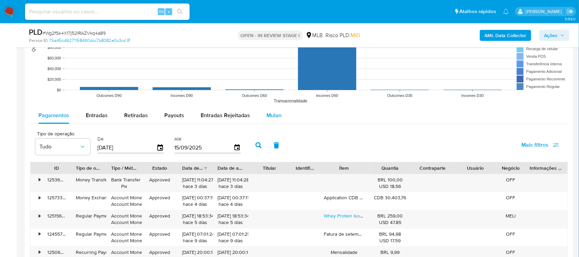
click at [267, 114] on span "Mulan" at bounding box center [274, 115] width 15 height 8
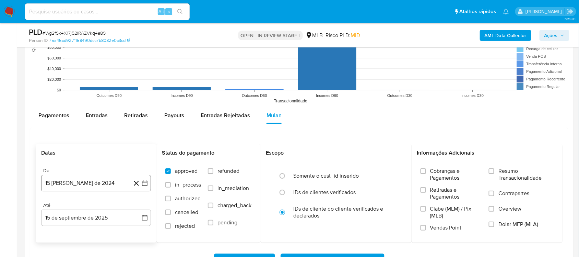
click at [143, 184] on icon "button" at bounding box center [144, 182] width 7 height 7
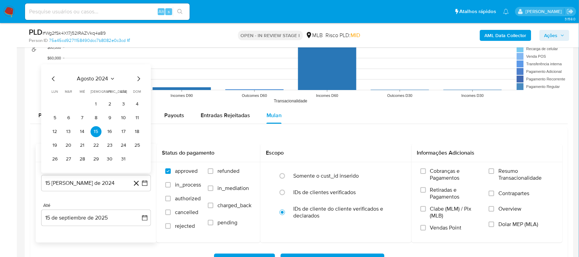
click at [94, 74] on div "agosto 2024 agosto 2024 lun lunes mar martes mié miércoles jue jueves vie viern…" at bounding box center [96, 118] width 110 height 108
click at [119, 74] on div "agosto 2024 agosto 2024 lun lunes mar martes mié miércoles jue jueves vie viern…" at bounding box center [96, 118] width 110 height 108
click at [107, 80] on span "agosto 2024" at bounding box center [92, 78] width 31 height 7
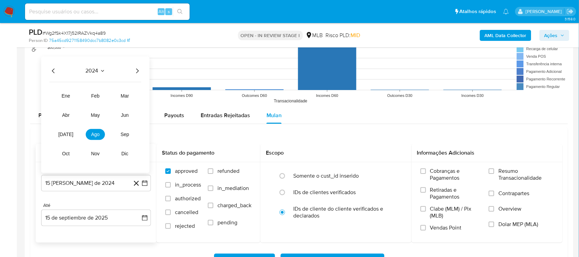
click at [136, 66] on div "2024 2024 ene feb mar abr may jun [DATE] ago sep oct nov dic" at bounding box center [95, 114] width 108 height 116
click at [136, 70] on icon "Año siguiente" at bounding box center [137, 71] width 8 height 8
click at [71, 136] on button "[DATE]" at bounding box center [65, 134] width 19 height 11
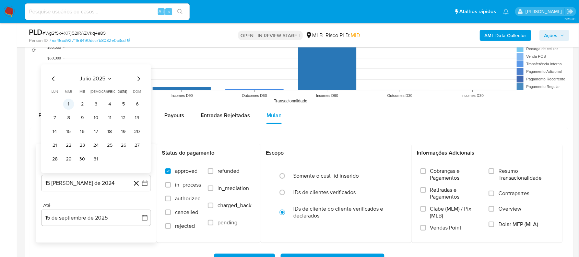
click at [70, 107] on button "1" at bounding box center [68, 103] width 11 height 11
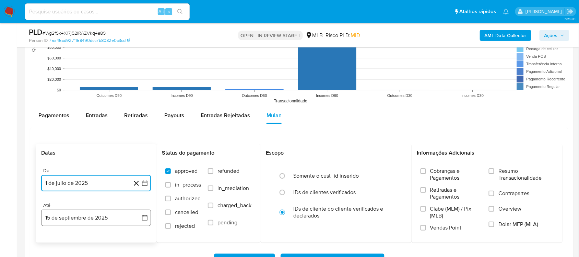
click at [144, 213] on button "15 de septiembre de 2025" at bounding box center [96, 217] width 110 height 16
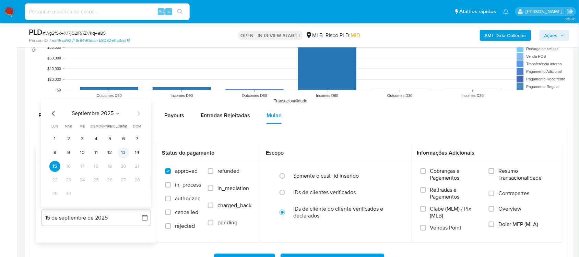
click at [123, 153] on button "13" at bounding box center [123, 152] width 11 height 11
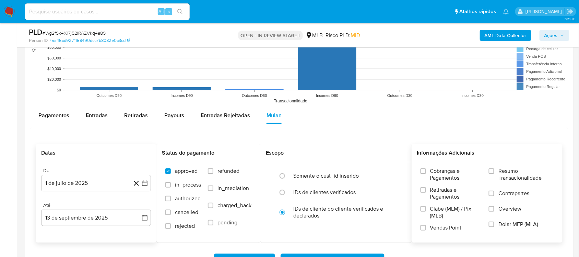
click at [439, 176] on span "Resumo Transacionalidade" at bounding box center [526, 174] width 55 height 14
click at [439, 174] on input "Resumo Transacionalidade" at bounding box center [491, 170] width 5 height 5
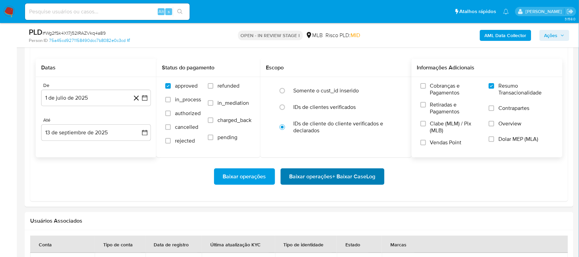
scroll to position [772, 0]
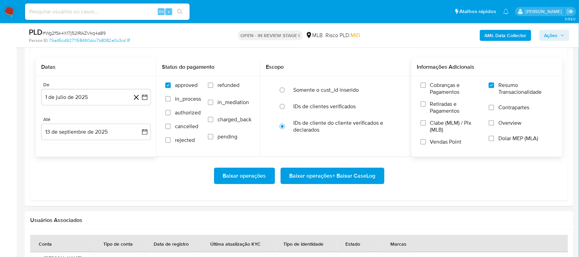
click at [332, 172] on span "Baixar operações + Baixar CaseLog" at bounding box center [333, 175] width 86 height 15
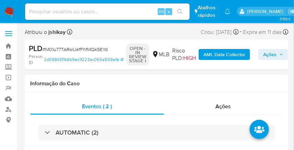
select select "10"
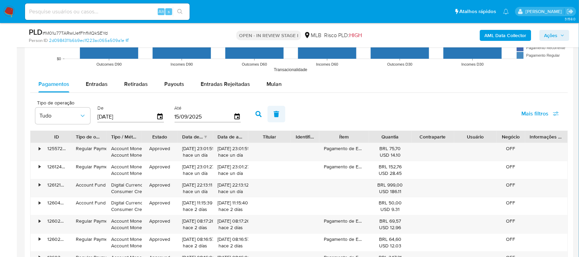
scroll to position [686, 0]
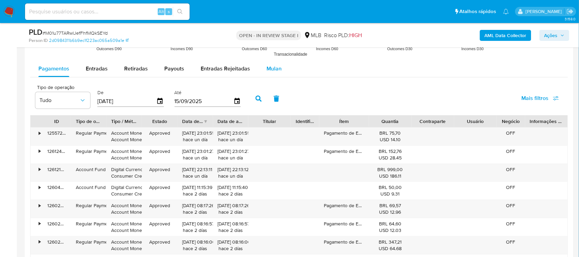
click at [277, 66] on span "Mulan" at bounding box center [274, 69] width 15 height 8
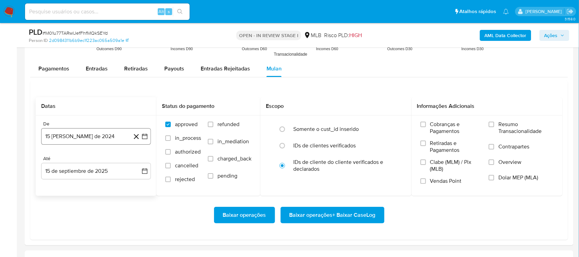
click at [140, 135] on icon at bounding box center [136, 136] width 9 height 9
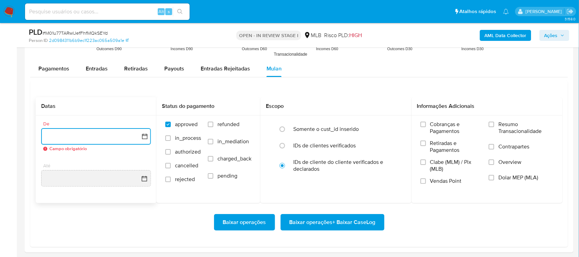
click at [141, 134] on icon "button" at bounding box center [144, 136] width 7 height 7
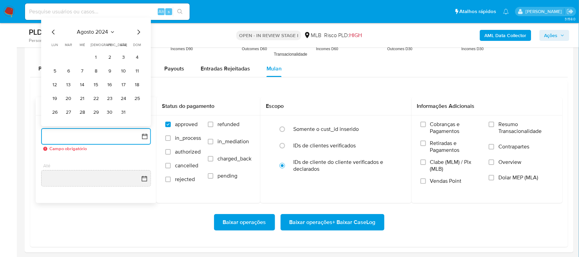
click at [92, 30] on span "agosto 2024" at bounding box center [92, 31] width 31 height 7
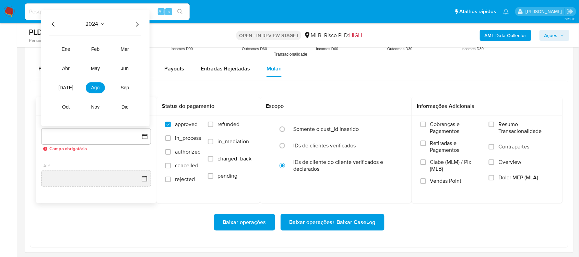
click at [139, 26] on icon "Año siguiente" at bounding box center [137, 24] width 8 height 8
click at [70, 86] on button "jul" at bounding box center [65, 87] width 19 height 11
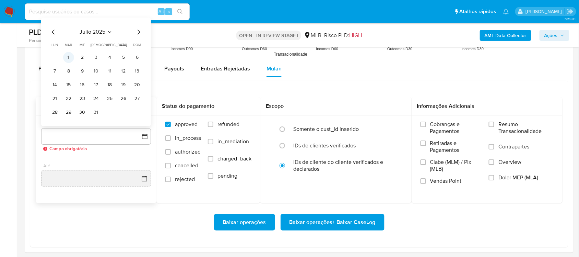
click at [64, 57] on tr "1 2 3 4 5 6" at bounding box center [95, 57] width 93 height 11
click at [71, 57] on button "1" at bounding box center [68, 57] width 11 height 11
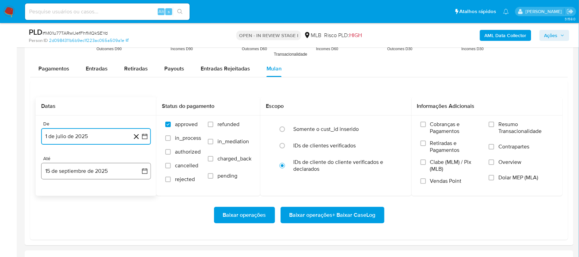
click at [144, 168] on icon "button" at bounding box center [144, 170] width 7 height 7
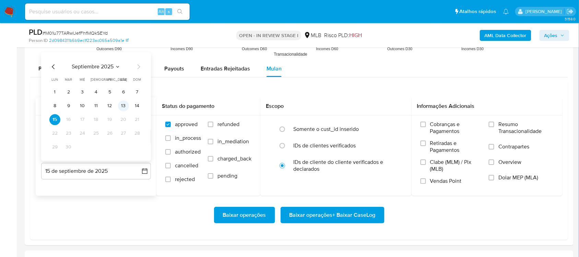
click at [121, 107] on button "13" at bounding box center [123, 105] width 11 height 11
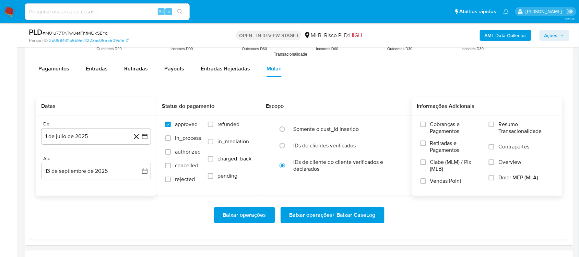
click at [520, 127] on span "Resumo Transacionalidade" at bounding box center [526, 128] width 55 height 14
click at [495, 127] on input "Resumo Transacionalidade" at bounding box center [491, 123] width 5 height 5
click at [335, 221] on span "Baixar operações + Baixar CaseLog" at bounding box center [333, 214] width 86 height 15
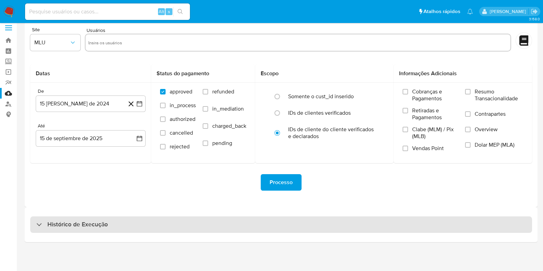
click at [122, 232] on div "Histórico de Execução" at bounding box center [280, 224] width 501 height 16
select select "10"
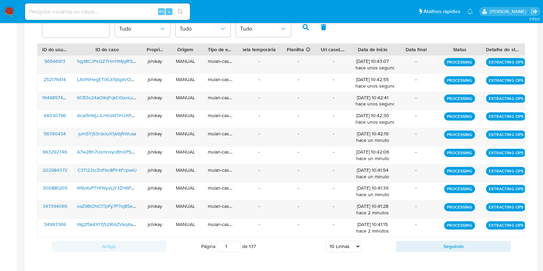
scroll to position [264, 0]
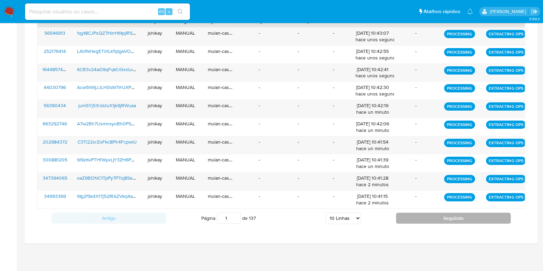
click at [426, 213] on button "Seguindo" at bounding box center [453, 217] width 115 height 11
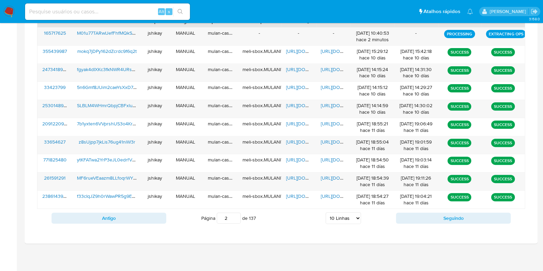
click at [148, 224] on div "Antigo Página 2 de 137 5 Linhas 10 Linhas 20 Linhas 25 Linhas 50 Linhas 100 Lin…" at bounding box center [281, 218] width 488 height 19
click at [148, 210] on div "Antigo Página 2 de 137 5 Linhas 10 Linhas 20 Linhas 25 Linhas 50 Linhas 100 Lin…" at bounding box center [281, 218] width 488 height 19
click at [120, 216] on button "Antigo" at bounding box center [108, 217] width 115 height 11
type input "1"
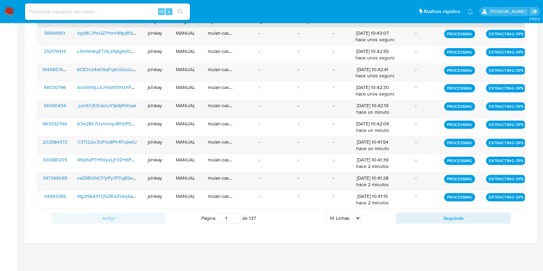
scroll to position [221, 0]
